Goal: Task Accomplishment & Management: Use online tool/utility

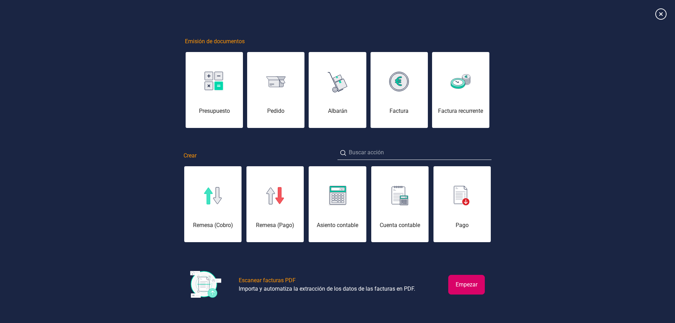
scroll to position [0, 35]
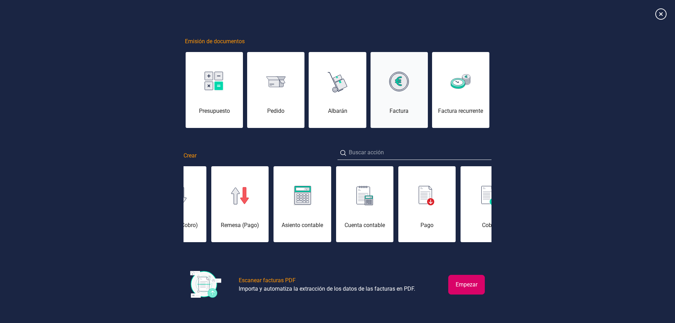
click at [389, 111] on div "Factura" at bounding box center [399, 111] width 57 height 8
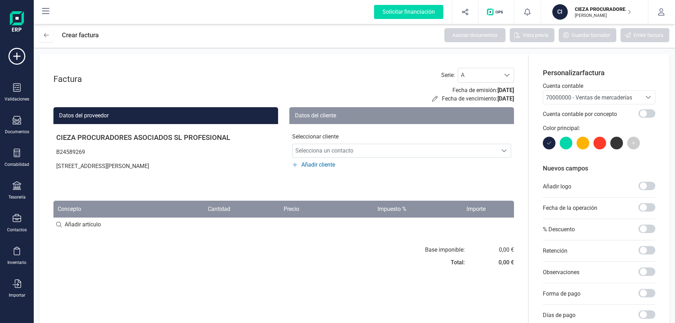
click at [379, 173] on div "Datos del cliente Seleccionar cliente Selecciona un contacto Selecciona un cont…" at bounding box center [401, 146] width 225 height 79
click at [397, 154] on span "Selecciona un contacto" at bounding box center [395, 151] width 205 height 14
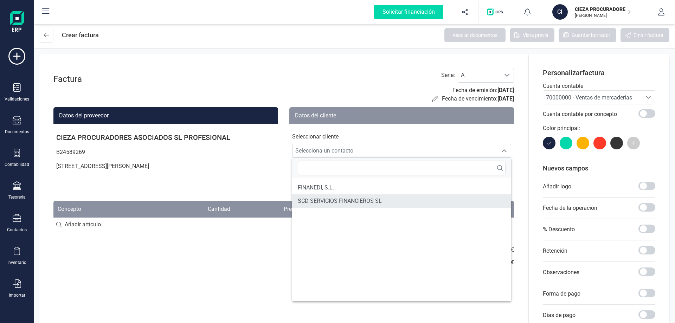
click at [360, 196] on li "SCD SERVICIOS FINANCIEROS SL" at bounding box center [401, 200] width 219 height 13
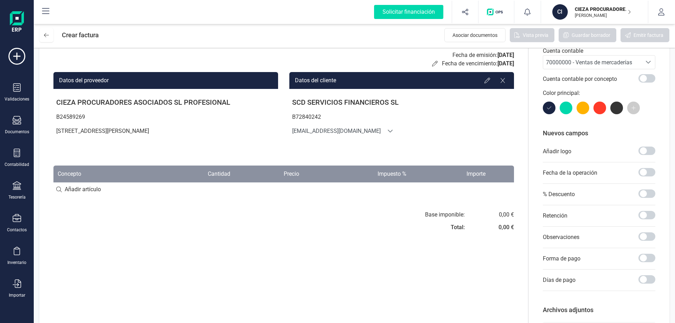
scroll to position [70, 0]
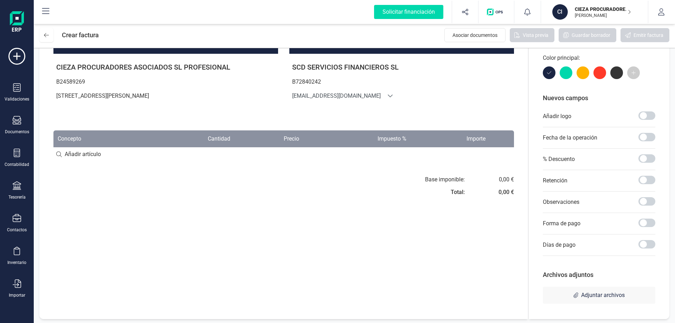
click at [19, 279] on div "Validaciones Documentos Documentos Presupuestos Pedidos Albaranes Facturas Fact…" at bounding box center [17, 192] width 28 height 289
click at [18, 286] on icon at bounding box center [17, 284] width 8 height 8
click at [68, 218] on span "Facturas" at bounding box center [73, 218] width 37 height 8
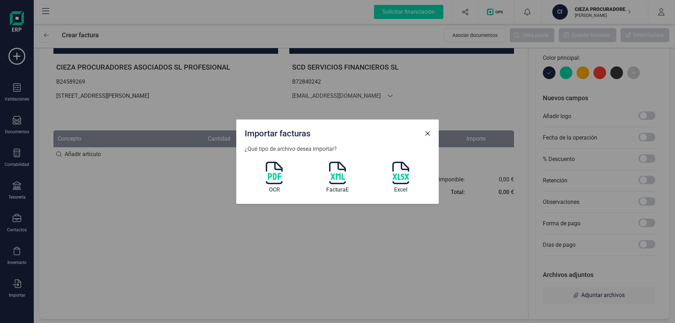
click at [275, 180] on img at bounding box center [274, 173] width 17 height 23
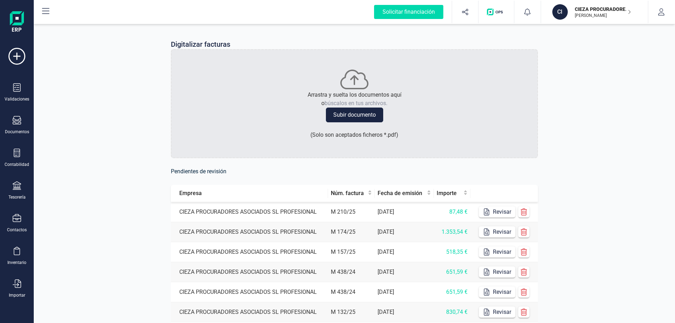
click at [525, 136] on div "Arrastra y suelta los documentos aquí o búscalos en tus archivos. Subir documen…" at bounding box center [354, 103] width 367 height 109
